Goal: Obtain resource: Obtain resource

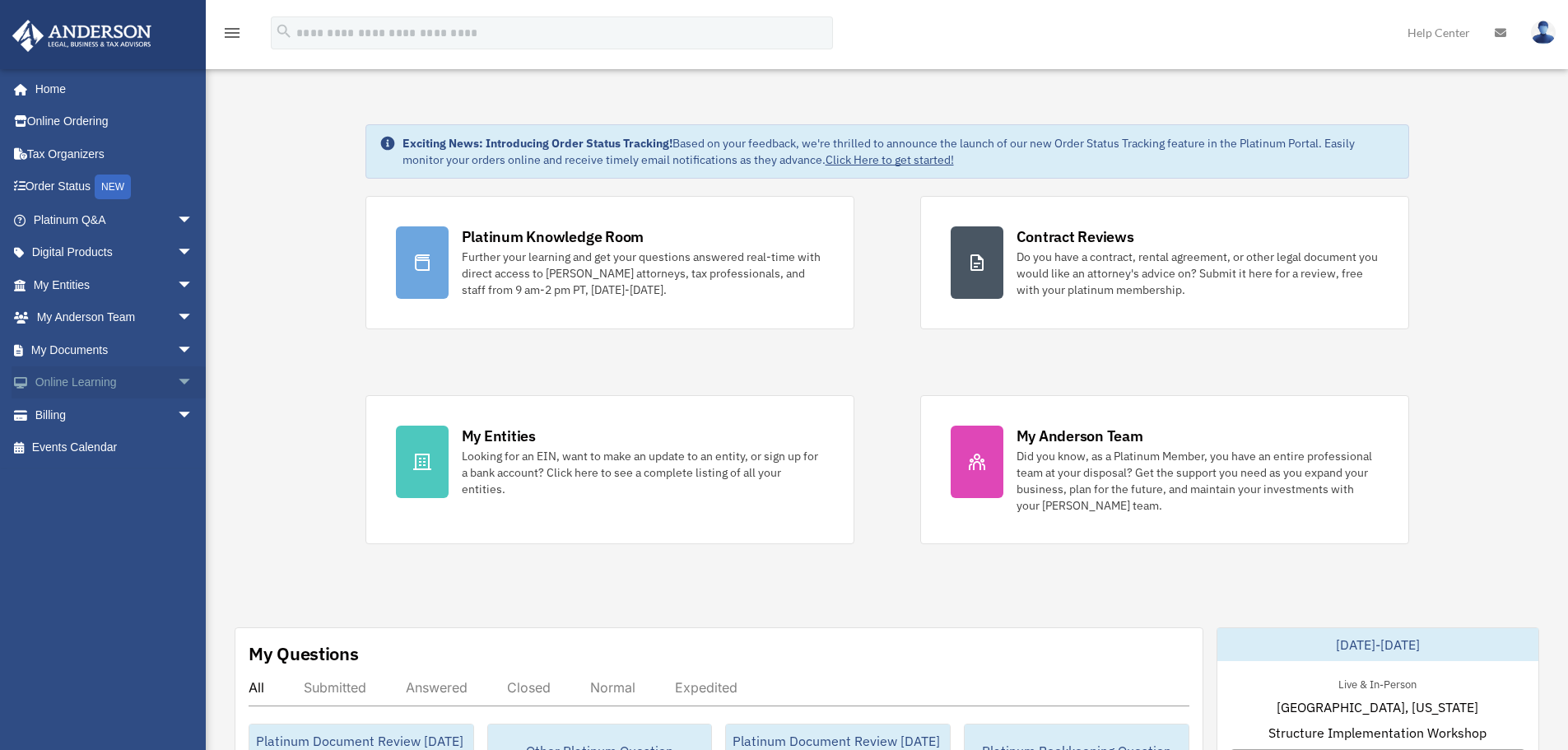
click at [177, 384] on span "arrow_drop_down" at bounding box center [193, 383] width 33 height 34
click at [177, 384] on span "arrow_drop_up" at bounding box center [193, 383] width 33 height 34
click at [177, 348] on span "arrow_drop_down" at bounding box center [193, 350] width 33 height 34
click at [139, 448] on link "Forms Library" at bounding box center [121, 448] width 195 height 33
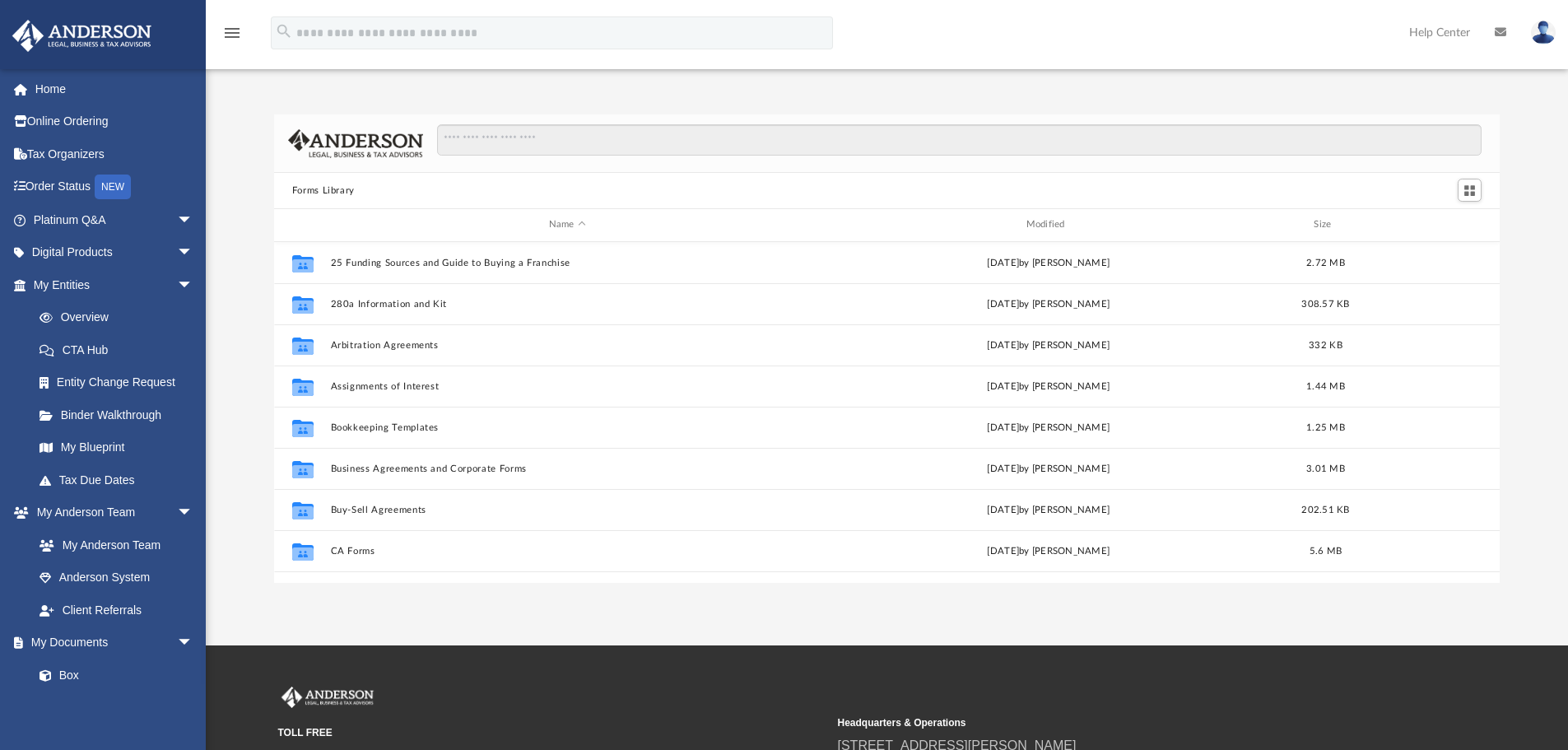
scroll to position [362, 1213]
click at [537, 134] on input "Search files and folders" at bounding box center [959, 140] width 1045 height 31
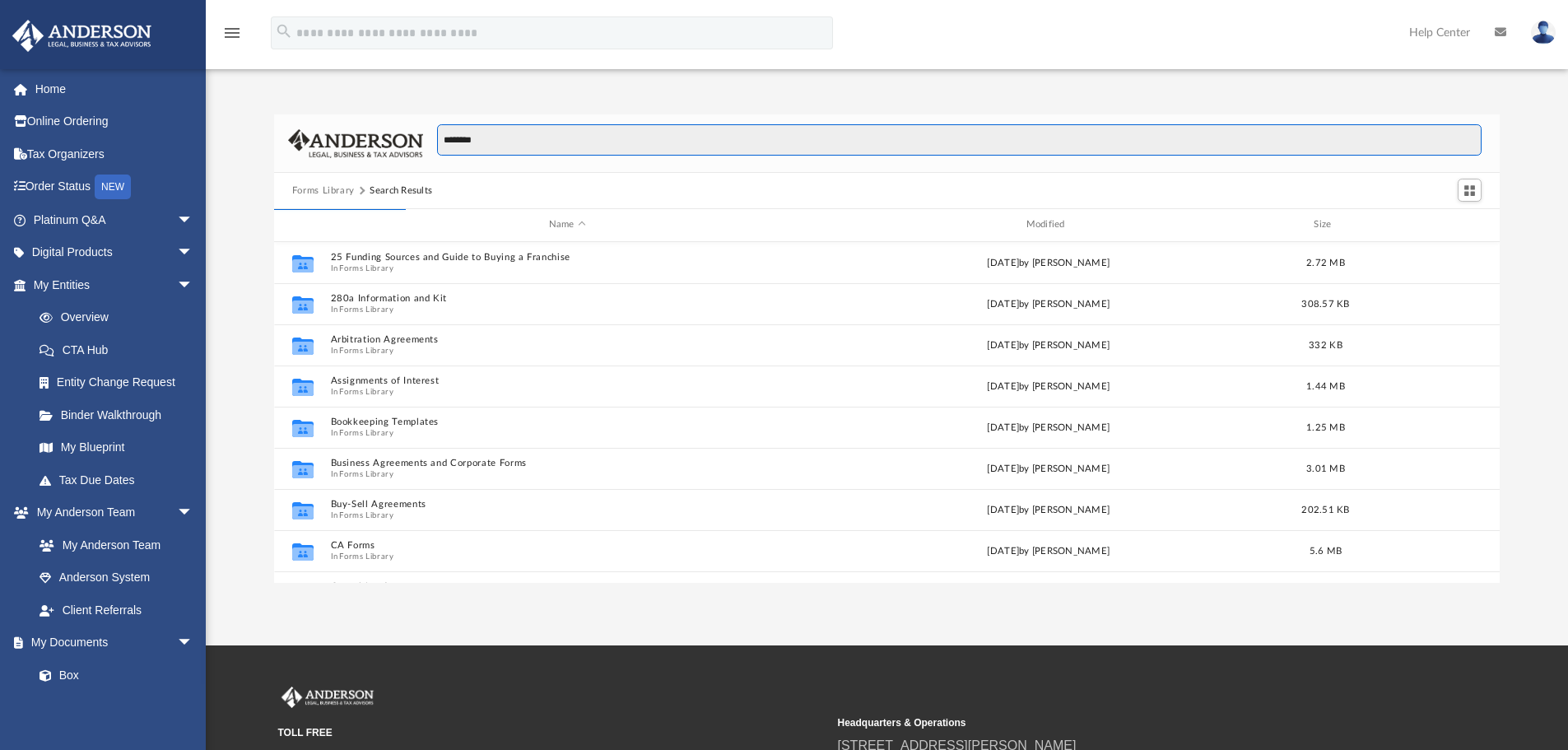
type input "********"
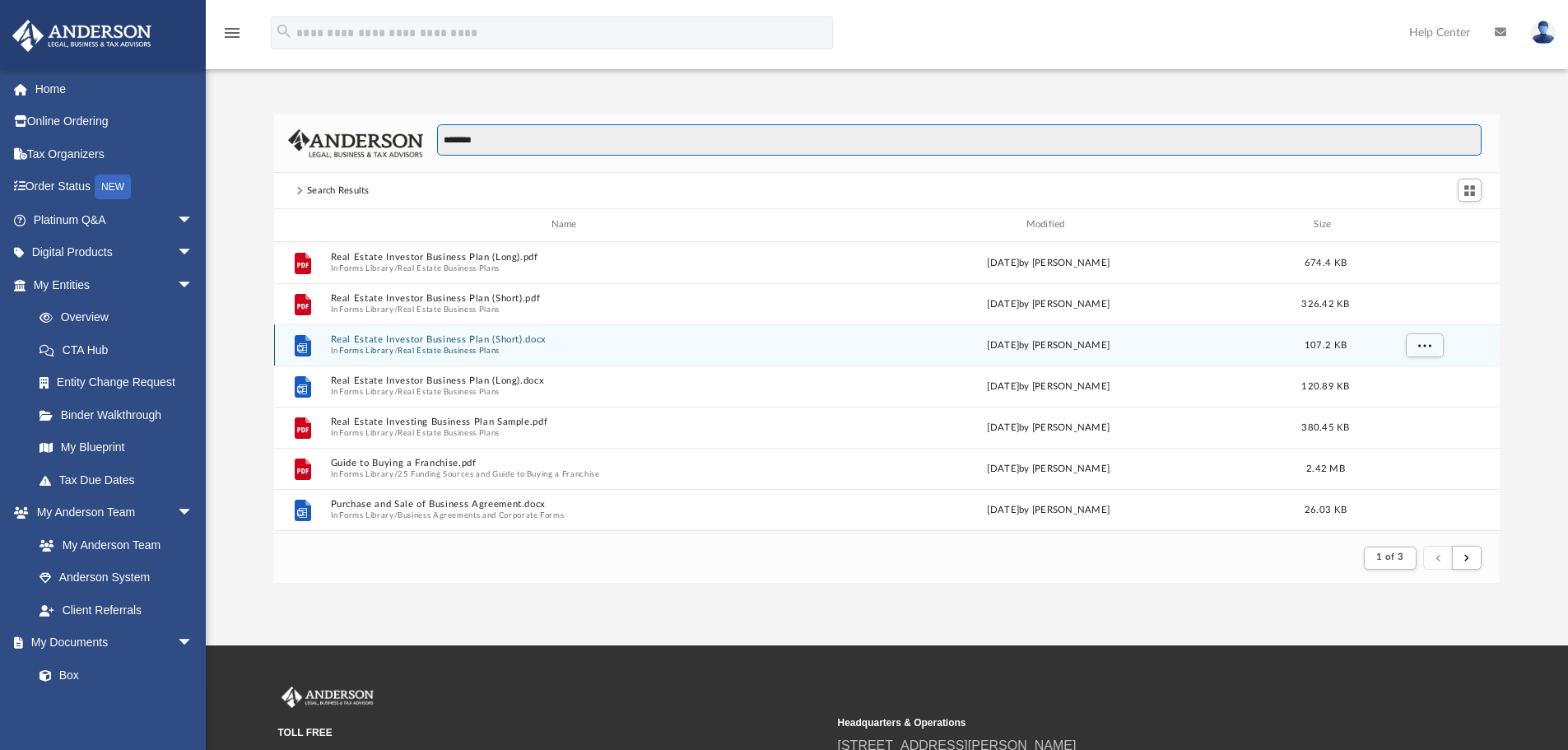
scroll to position [247, 0]
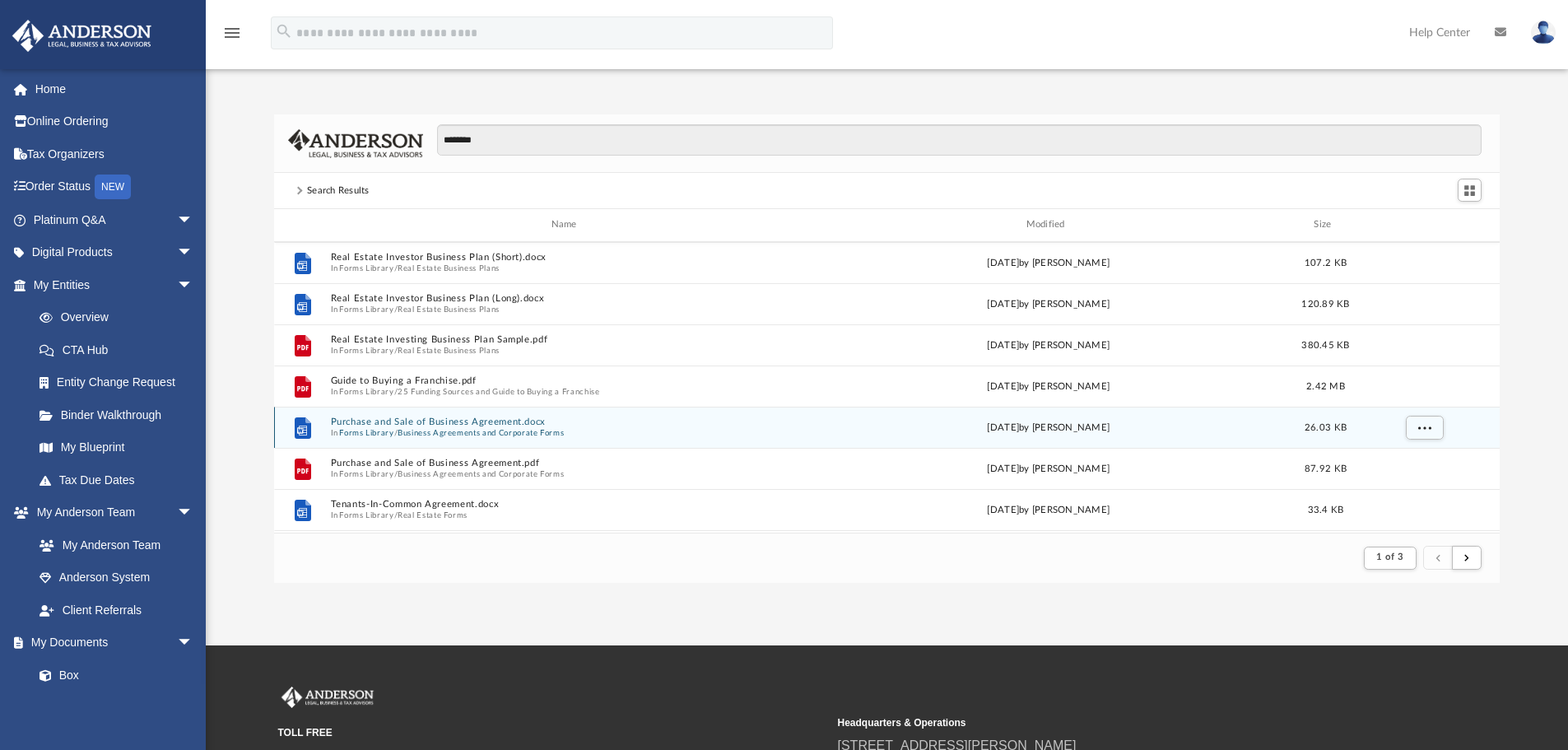
click at [472, 422] on button "Purchase and Sale of Business Agreement.docx" at bounding box center [567, 422] width 474 height 11
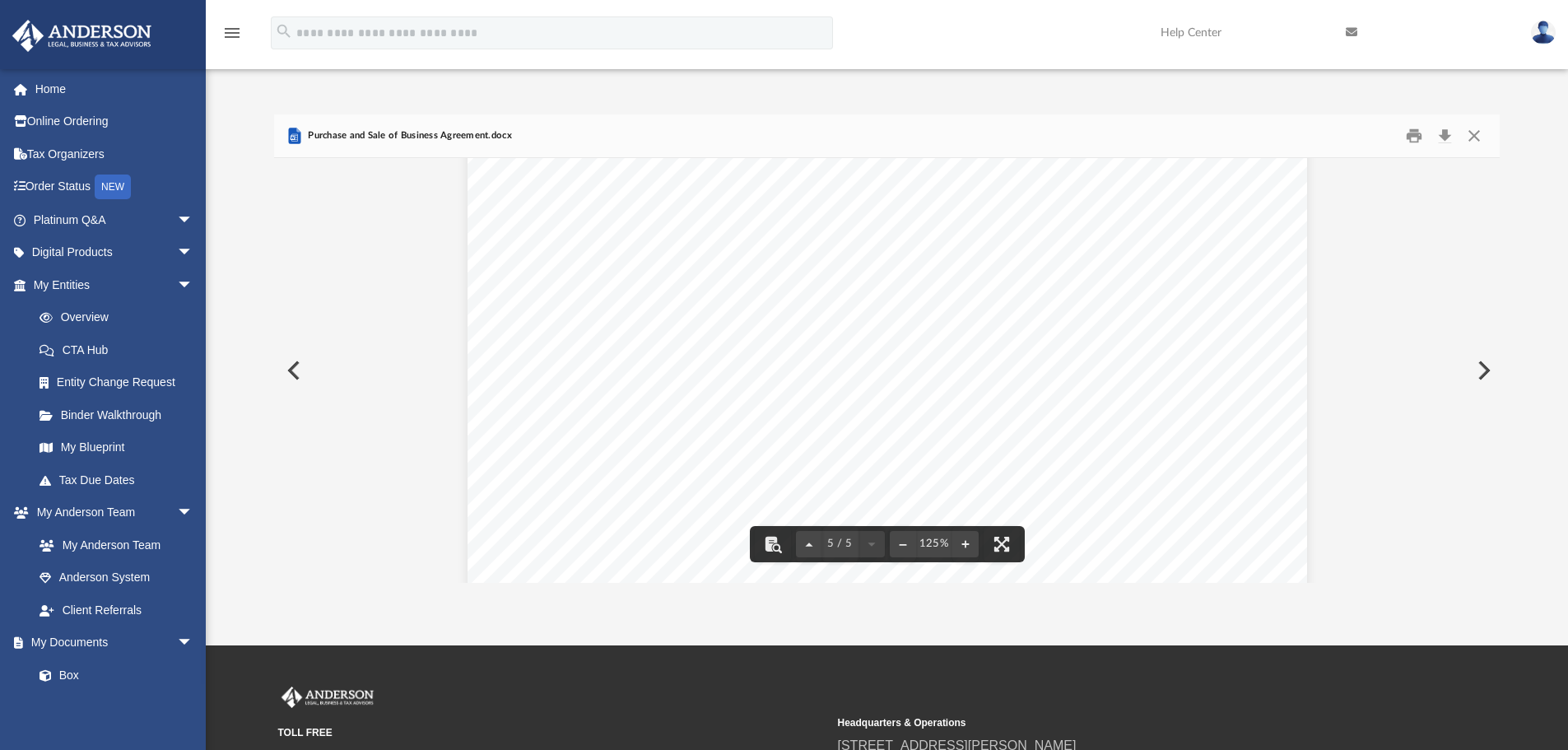
scroll to position [5132, 0]
click at [1475, 132] on button "Close" at bounding box center [1474, 136] width 29 height 26
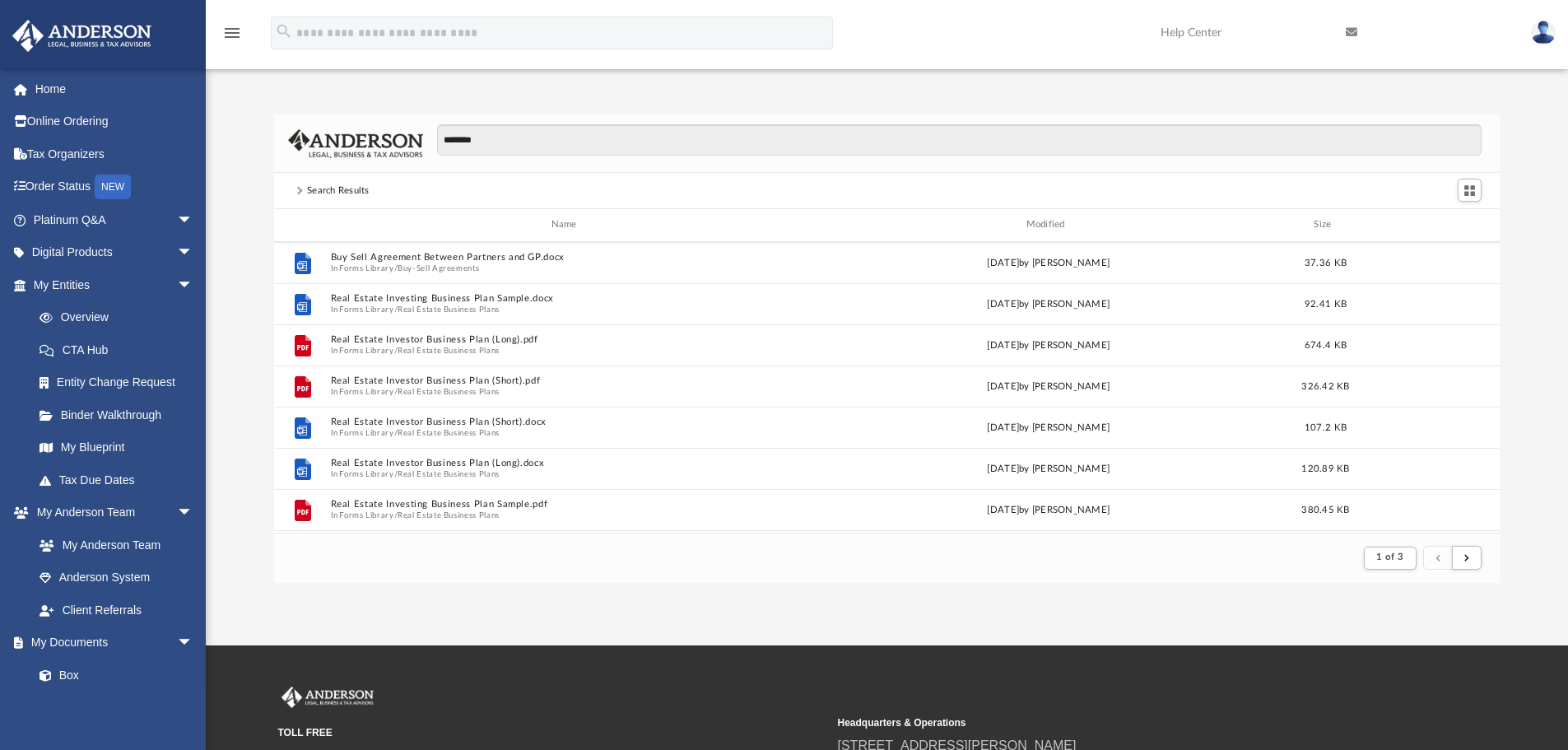
scroll to position [0, 0]
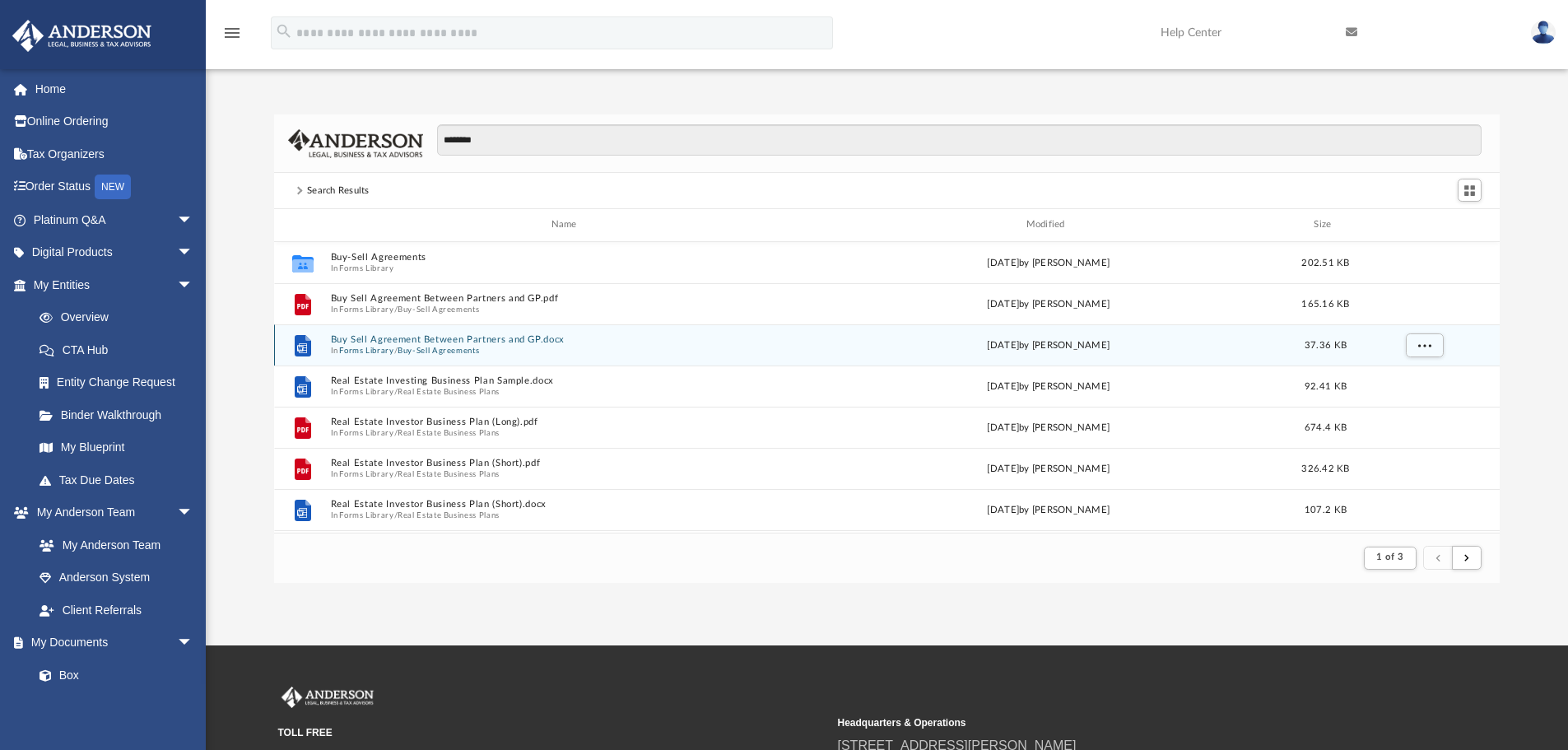
click at [414, 341] on button "Buy Sell Agreement Between Partners and GP.docx" at bounding box center [567, 340] width 474 height 11
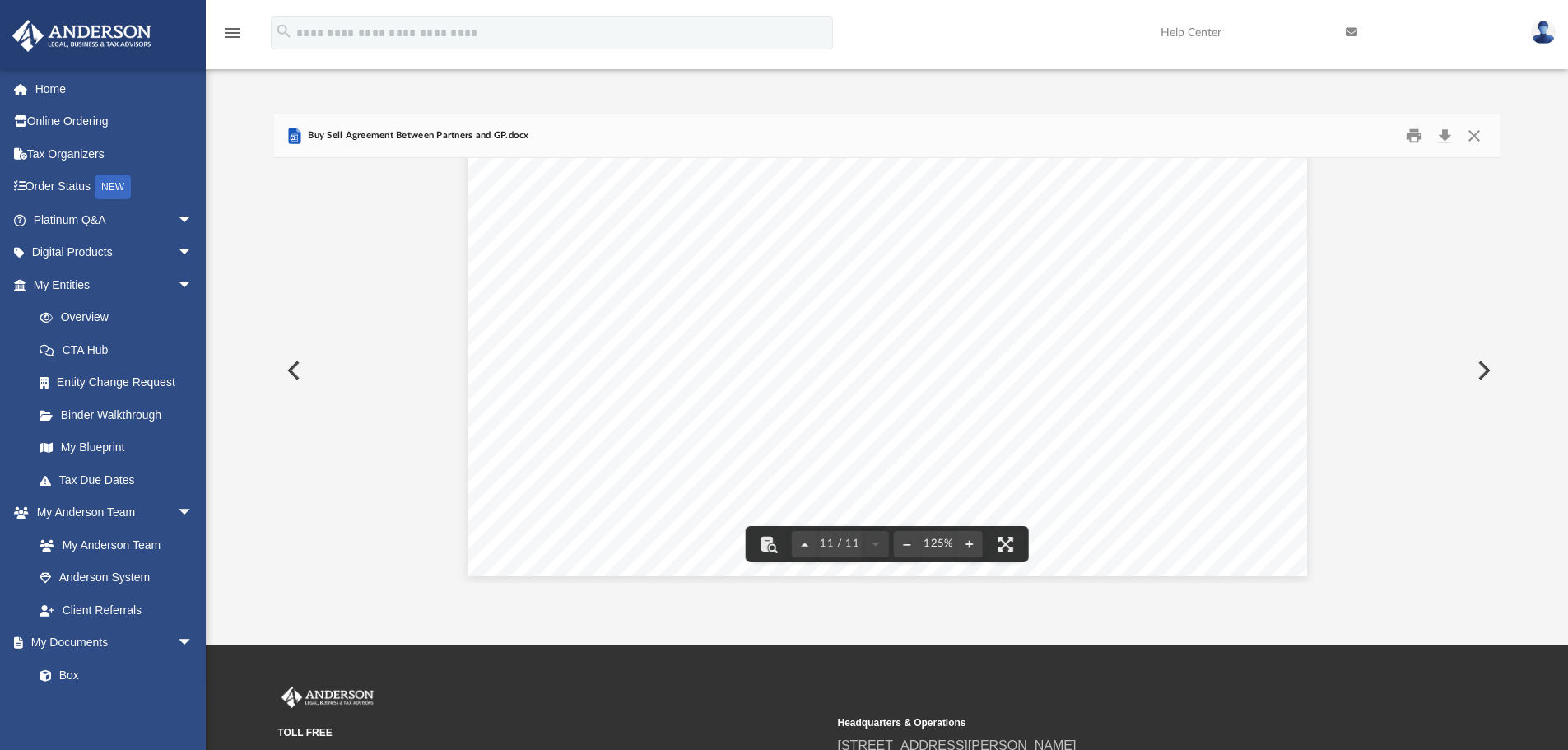
scroll to position [11800, 0]
click at [1445, 135] on button "Download" at bounding box center [1445, 136] width 29 height 26
